Goal: Task Accomplishment & Management: Manage account settings

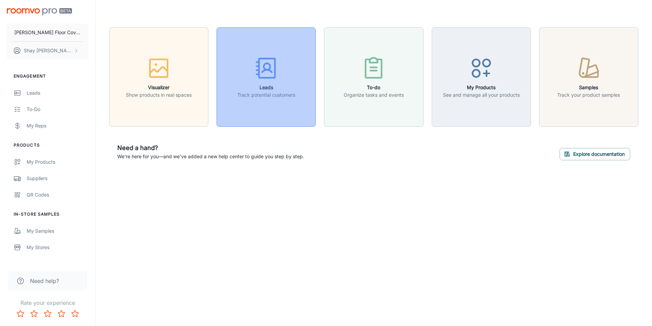
click at [282, 93] on p "Track potential customers" at bounding box center [266, 95] width 58 height 8
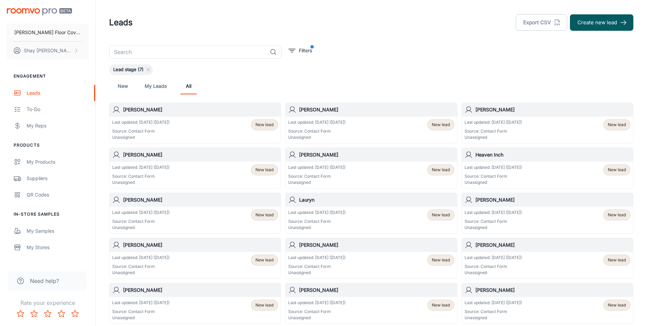
click at [333, 128] on p "Source: Contact Form" at bounding box center [316, 131] width 57 height 6
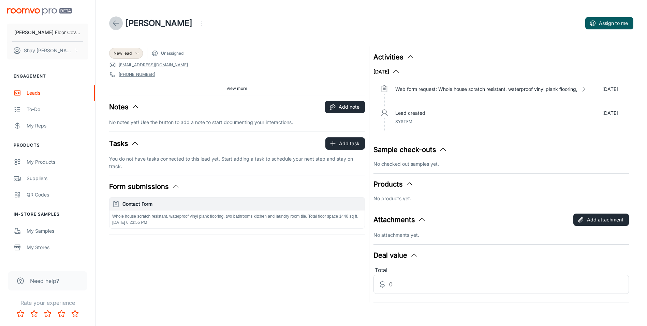
click at [115, 23] on icon at bounding box center [116, 23] width 8 height 8
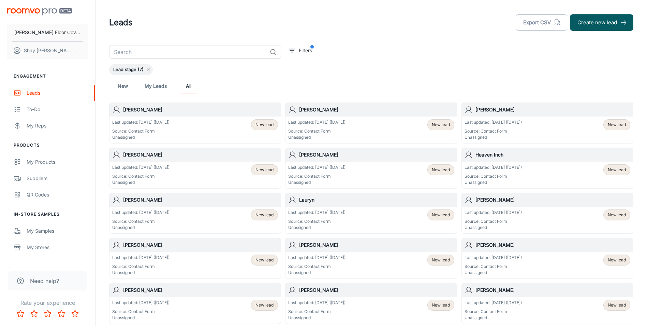
click at [171, 118] on div "Last updated: [DATE] ([DATE]) Source: Contact Form Unassigned New lead" at bounding box center [195, 129] width 171 height 27
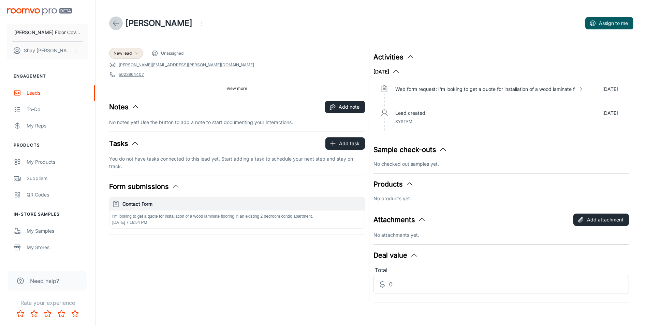
click at [118, 23] on icon at bounding box center [116, 23] width 8 height 8
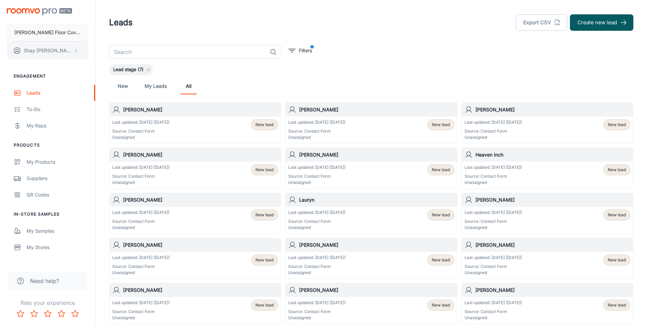
click at [54, 53] on p "[PERSON_NAME]" at bounding box center [48, 51] width 48 height 8
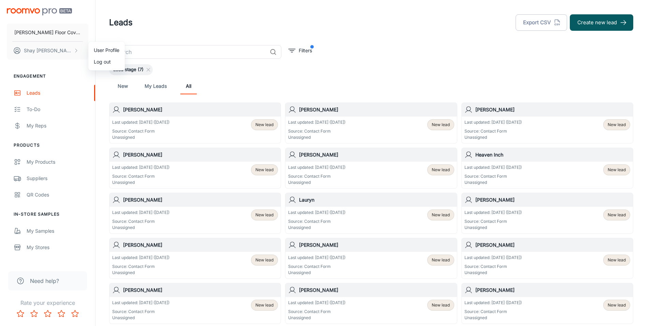
click at [98, 67] on li "Log out" at bounding box center [106, 62] width 37 height 12
